Goal: Task Accomplishment & Management: Use online tool/utility

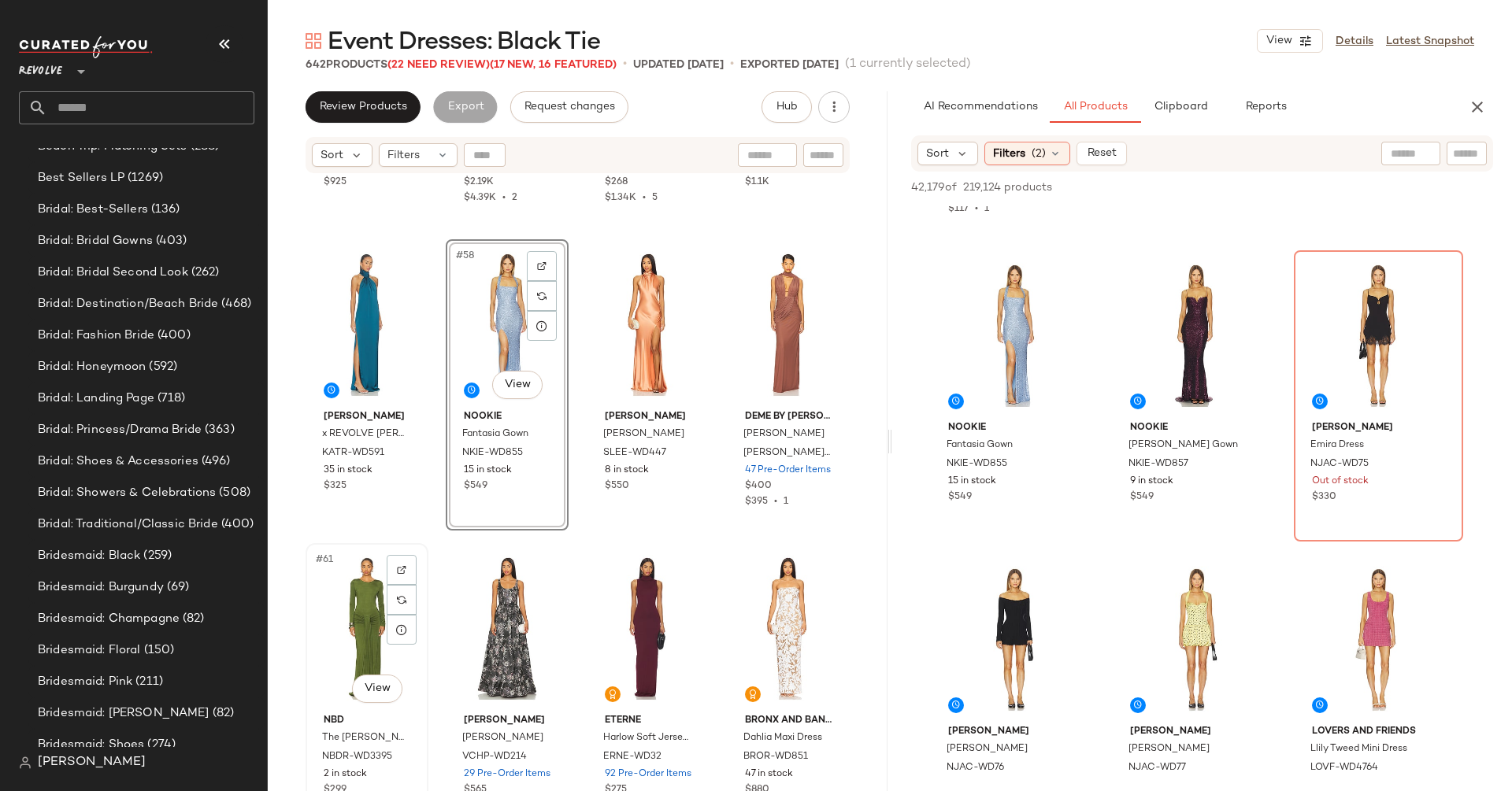
scroll to position [962, 0]
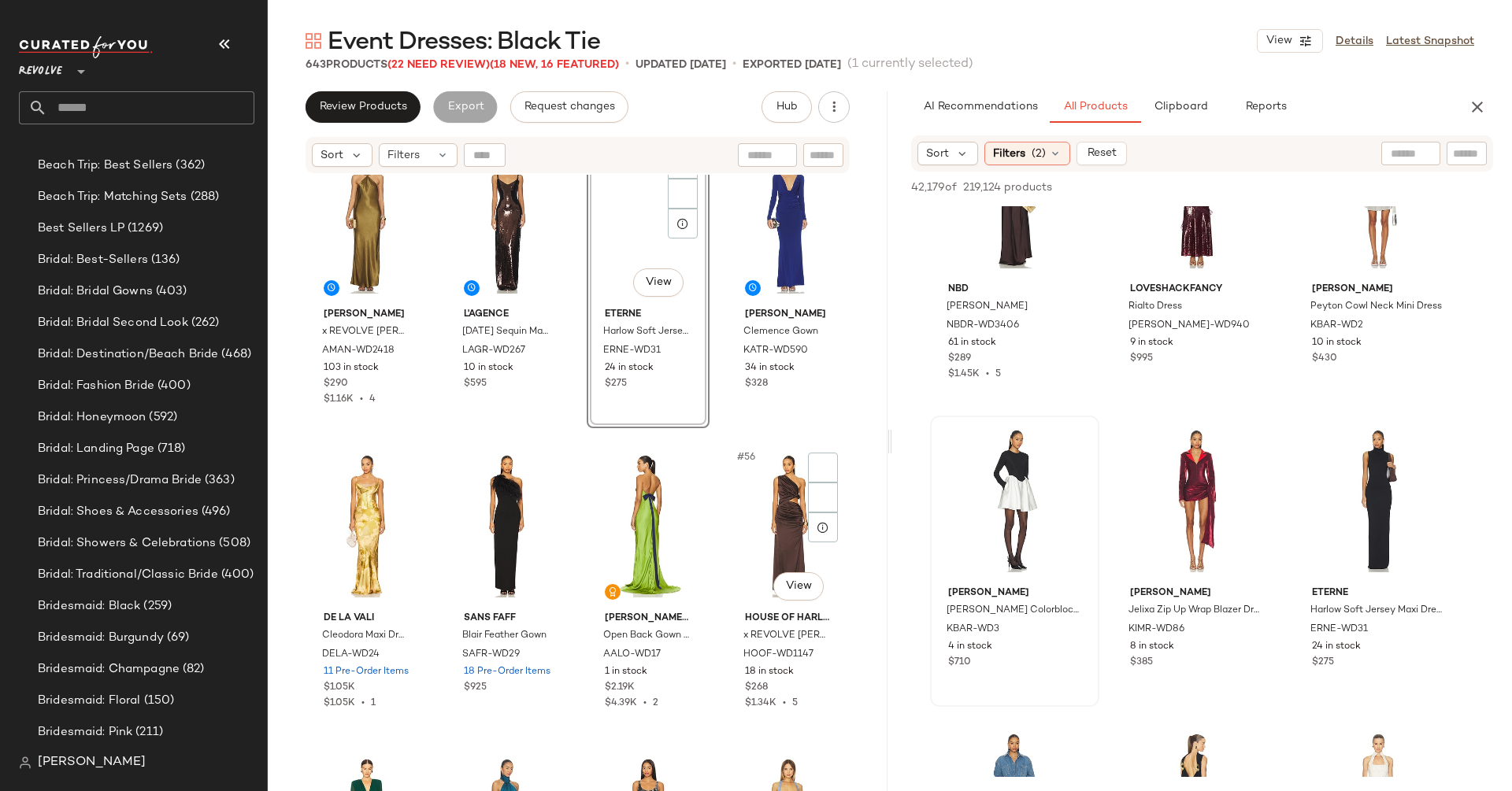
scroll to position [962, 0]
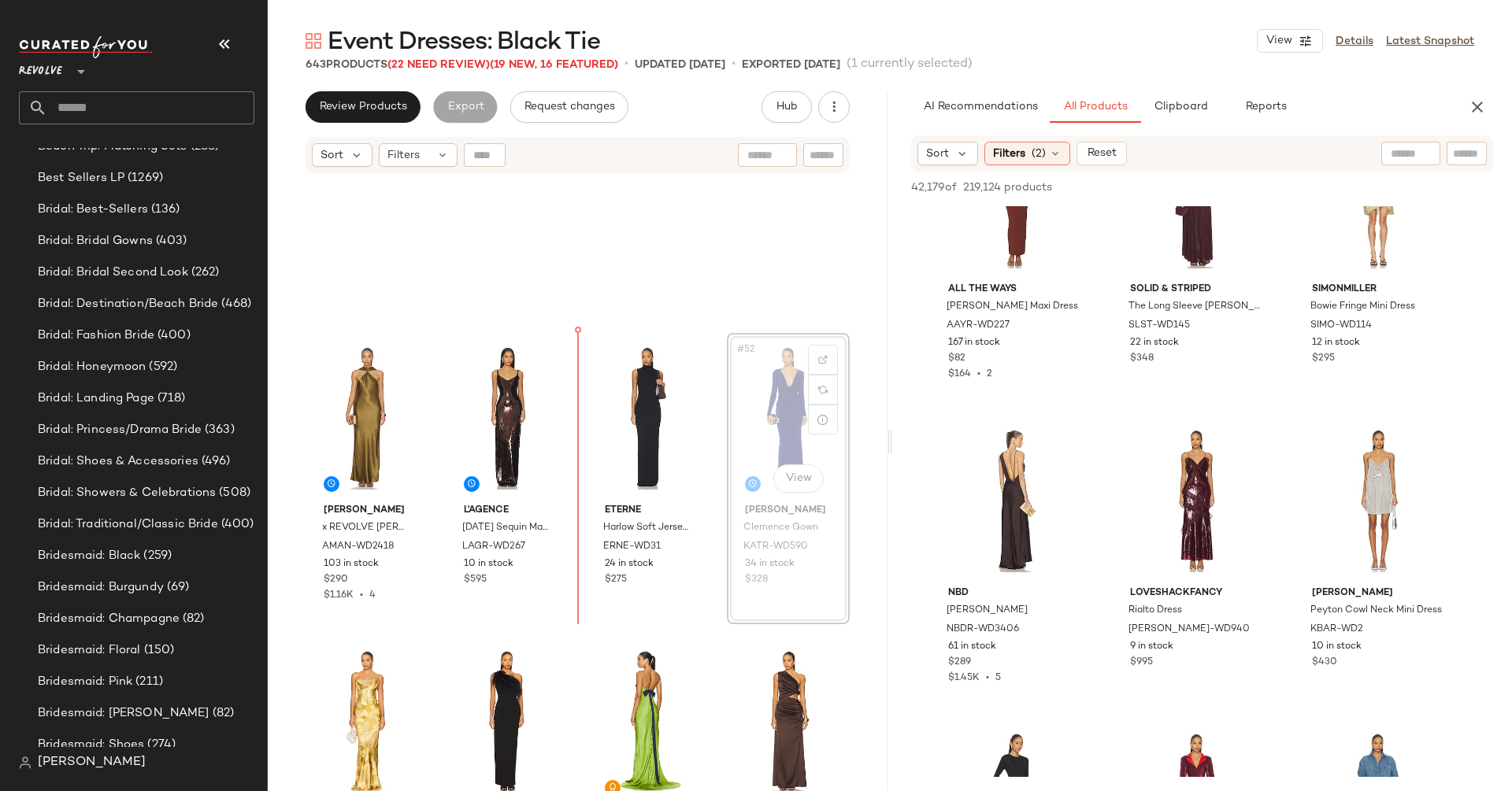
scroll to position [3489, 0]
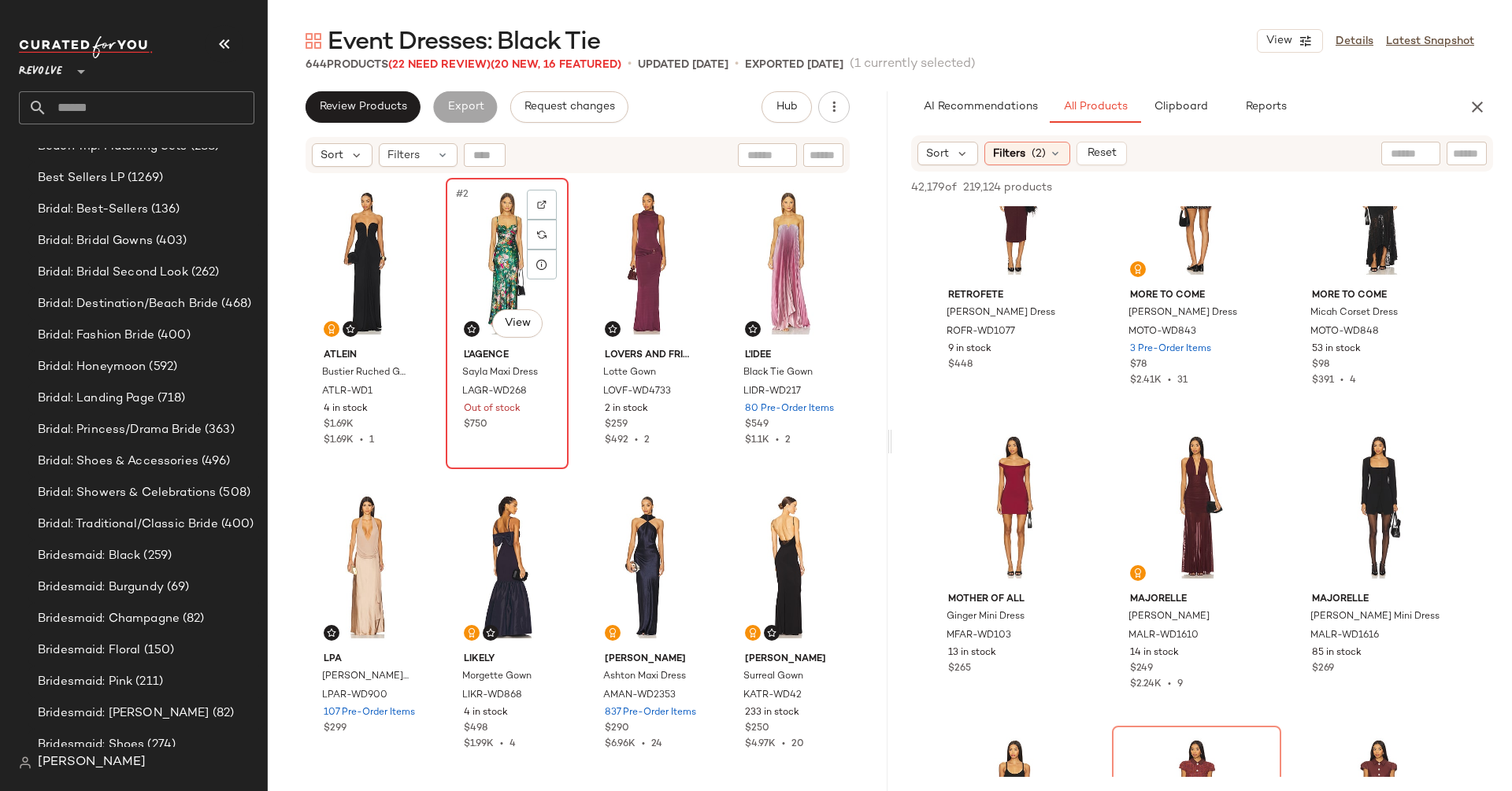
click at [500, 287] on div "#2 View" at bounding box center [507, 263] width 112 height 159
click at [832, 102] on icon "button" at bounding box center [834, 107] width 15 height 15
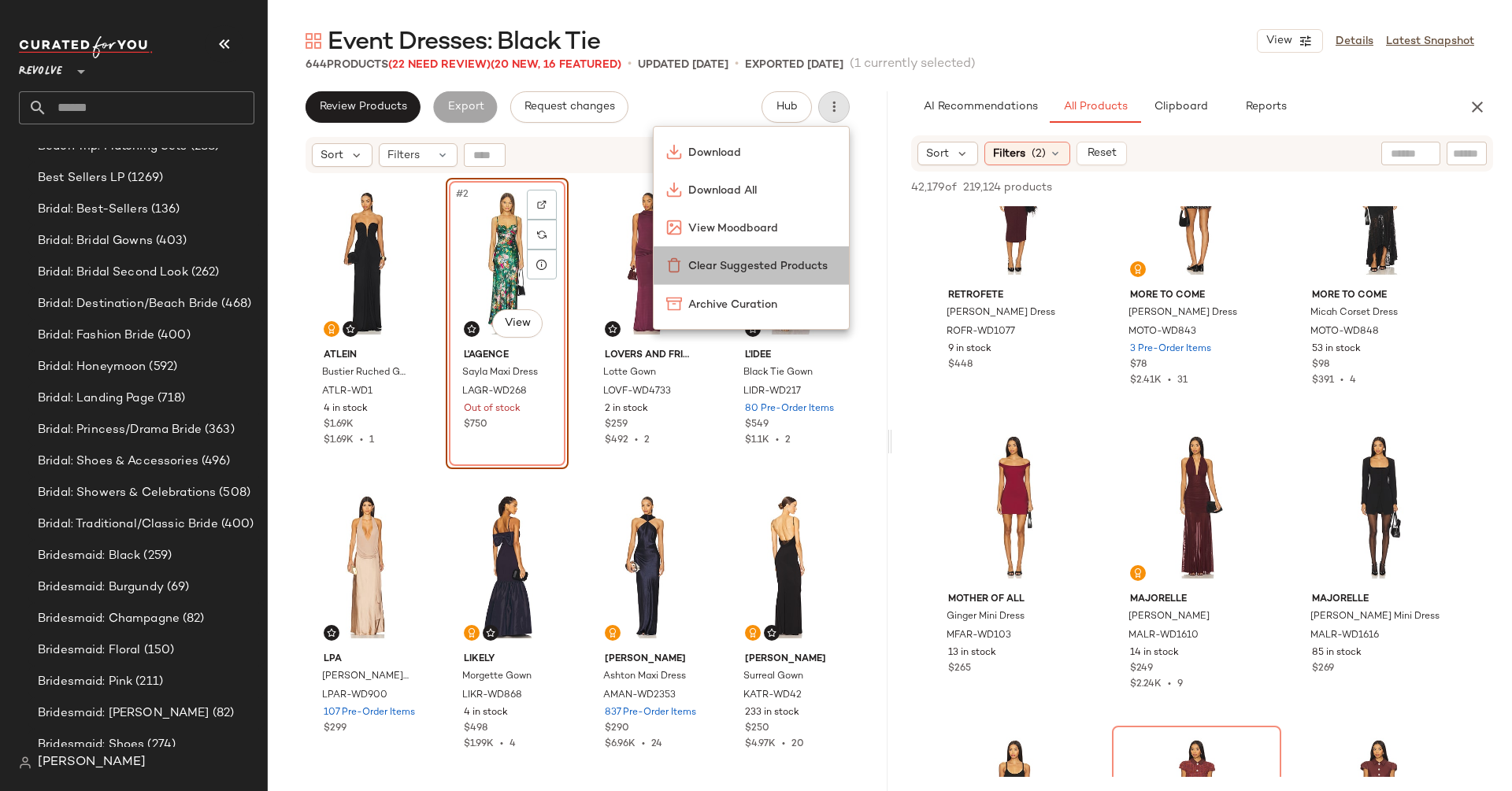
click at [802, 261] on span "Clear Suggested Products" at bounding box center [762, 266] width 148 height 16
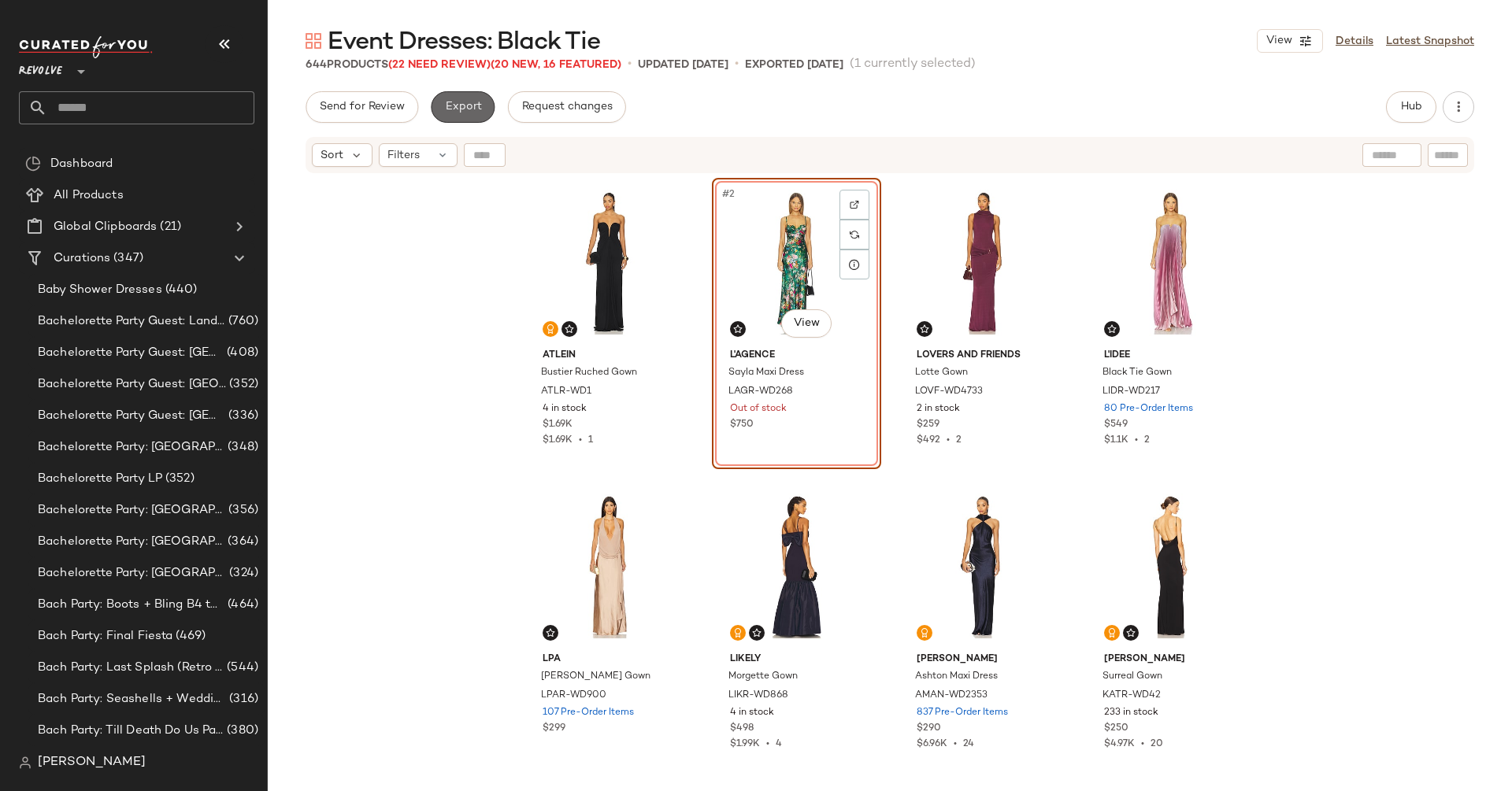
click at [457, 105] on span "Export" at bounding box center [462, 107] width 37 height 13
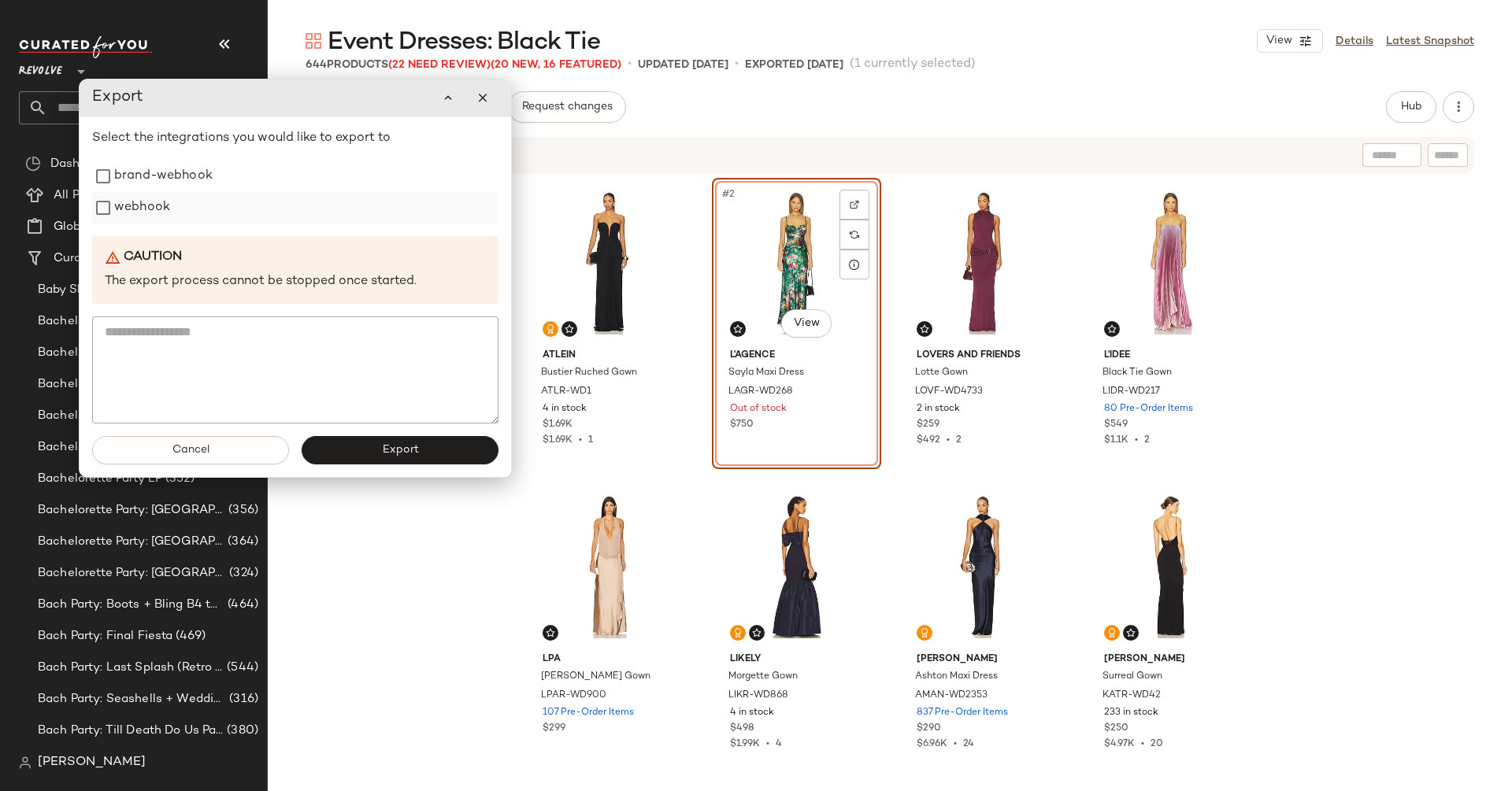
click at [148, 212] on label "webhook" at bounding box center [143, 207] width 56 height 32
click at [466, 455] on button "Export" at bounding box center [399, 451] width 197 height 28
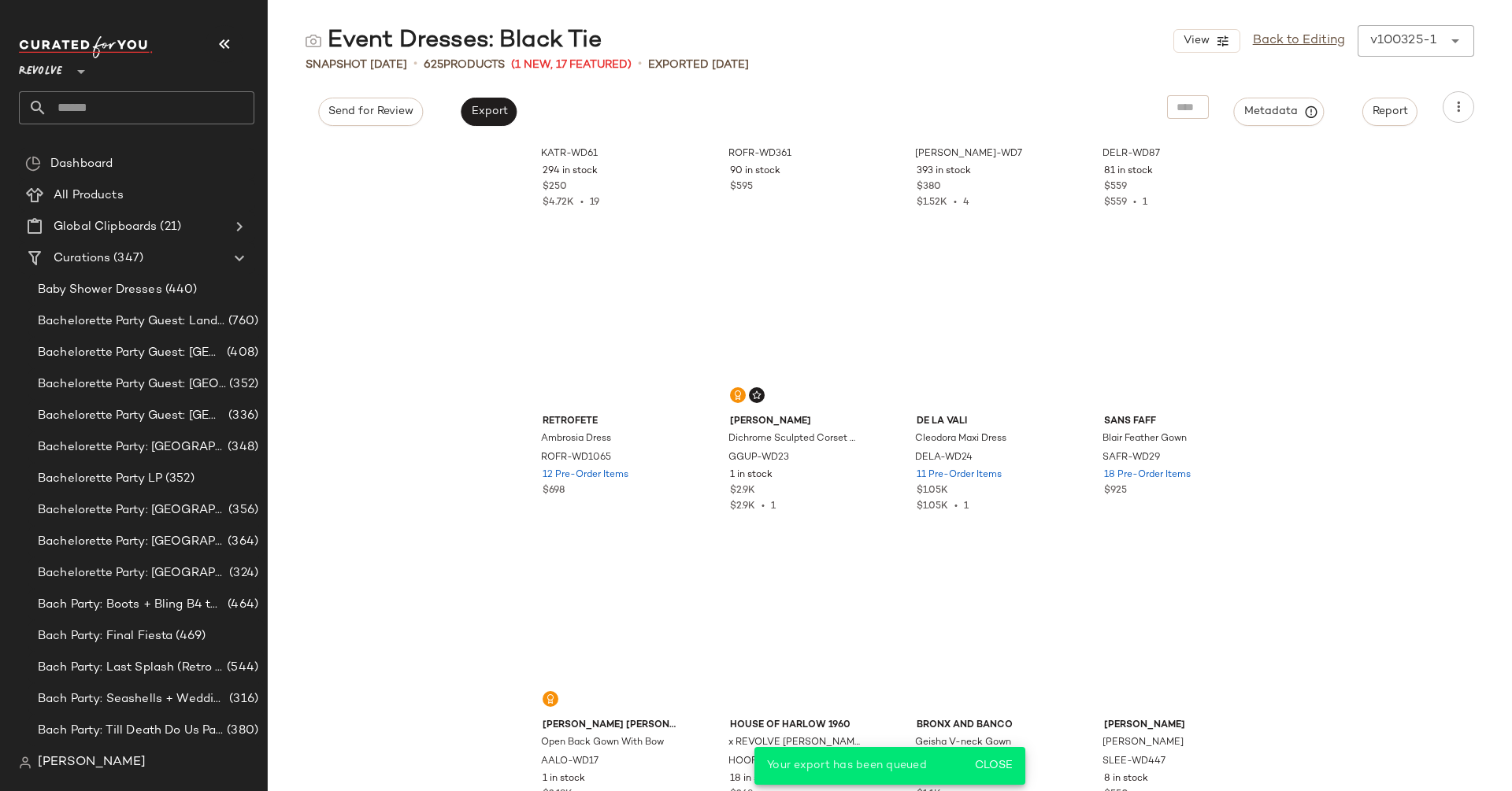
scroll to position [2045, 0]
